Goal: Navigation & Orientation: Find specific page/section

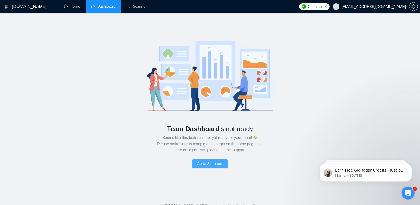
click at [207, 164] on span "Go to Scanners" at bounding box center [210, 163] width 26 height 6
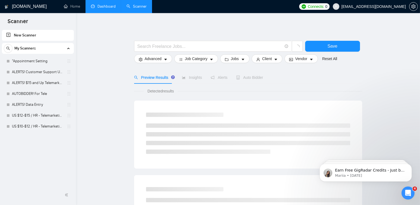
click at [103, 4] on link "Dashboard" at bounding box center [103, 6] width 25 height 5
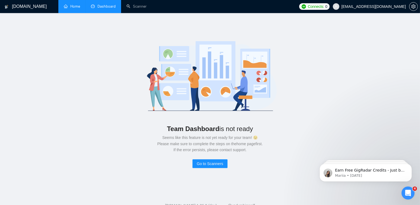
click at [72, 5] on link "Home" at bounding box center [72, 6] width 16 height 5
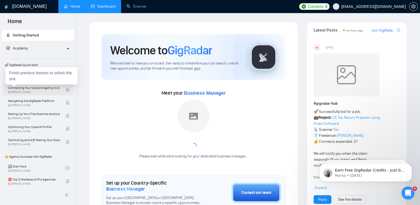
click at [34, 93] on span "By [PERSON_NAME]" at bounding box center [34, 91] width 52 height 3
